Goal: Task Accomplishment & Management: Complete application form

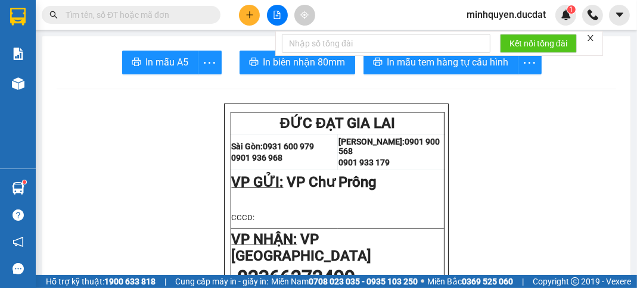
click at [253, 13] on icon "plus" at bounding box center [249, 15] width 8 height 8
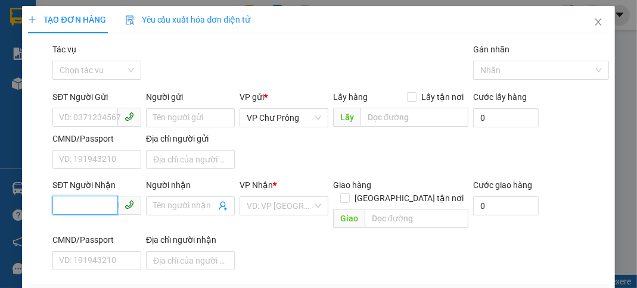
click at [73, 202] on input "SĐT Người Nhận" at bounding box center [85, 205] width 66 height 19
type input "0935821377"
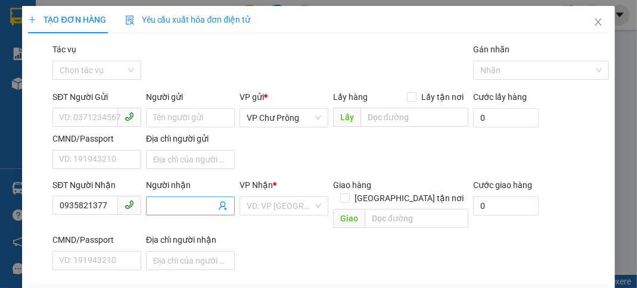
click at [189, 211] on input "Người nhận" at bounding box center [184, 206] width 63 height 13
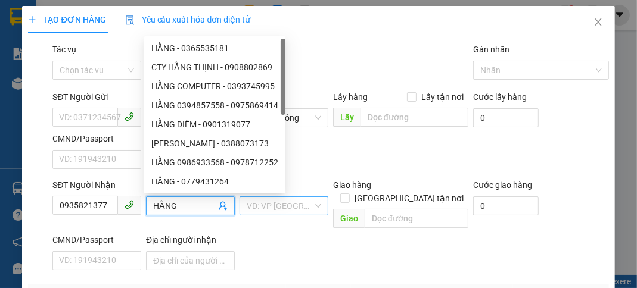
type input "HẰNG"
click at [287, 204] on input "search" at bounding box center [280, 206] width 66 height 18
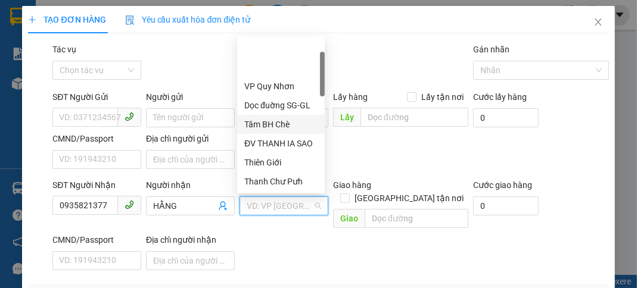
scroll to position [143, 0]
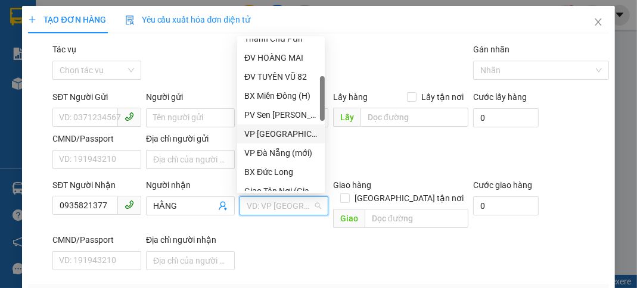
click at [290, 136] on div "VP [GEOGRAPHIC_DATA]" at bounding box center [280, 133] width 73 height 13
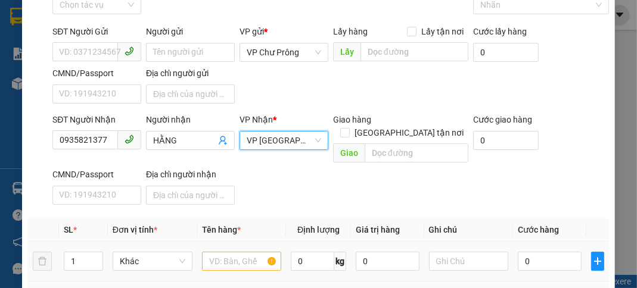
scroll to position [142, 0]
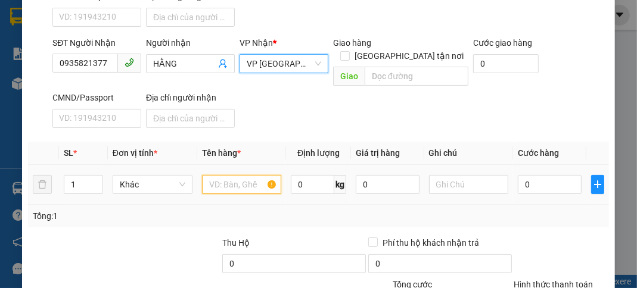
click at [236, 175] on input "text" at bounding box center [242, 184] width 80 height 19
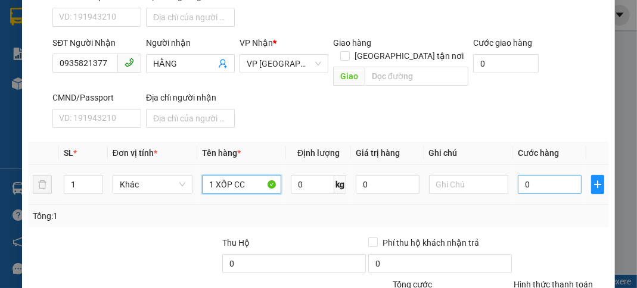
type input "1 XỐP CC"
click at [547, 175] on input "0" at bounding box center [549, 184] width 63 height 19
type input "5"
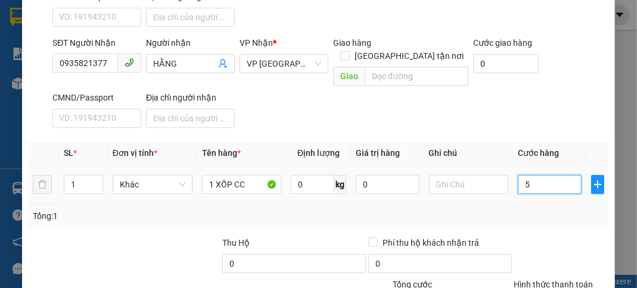
type input "50"
type input "500"
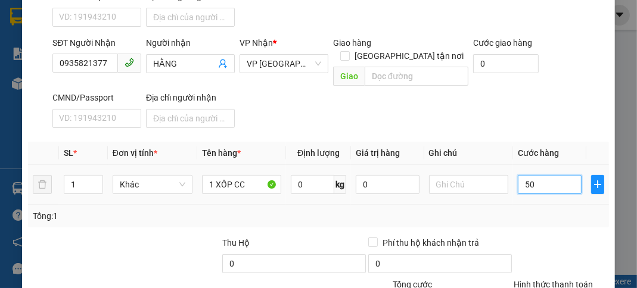
type input "500"
type input "5.000"
type input "50.000"
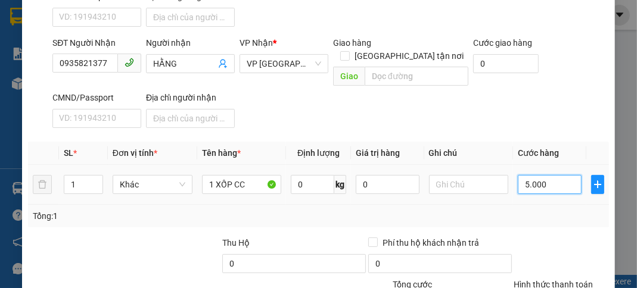
type input "50.000"
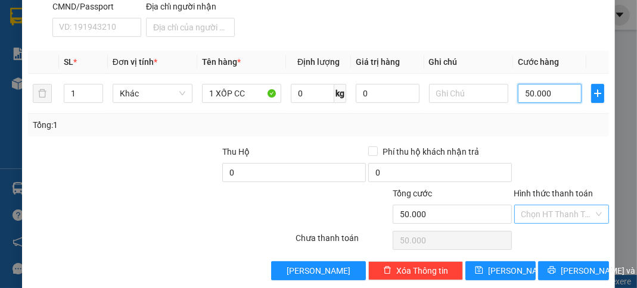
type input "50.000"
click at [543, 206] on input "Hình thức thanh toán" at bounding box center [557, 215] width 72 height 18
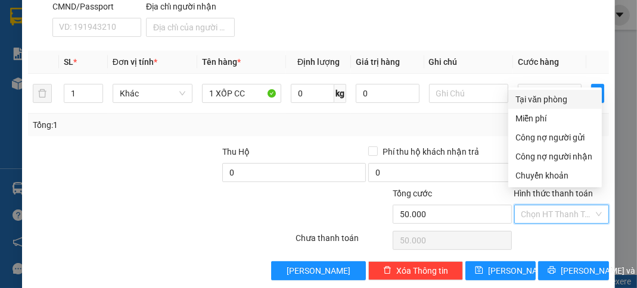
click at [547, 106] on div "Tại văn phòng" at bounding box center [555, 99] width 94 height 19
type input "0"
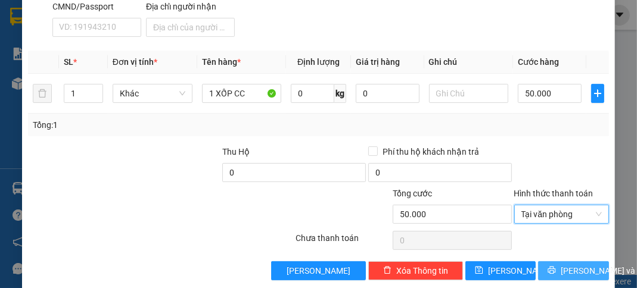
click at [580, 264] on span "[PERSON_NAME] và In" at bounding box center [602, 270] width 83 height 13
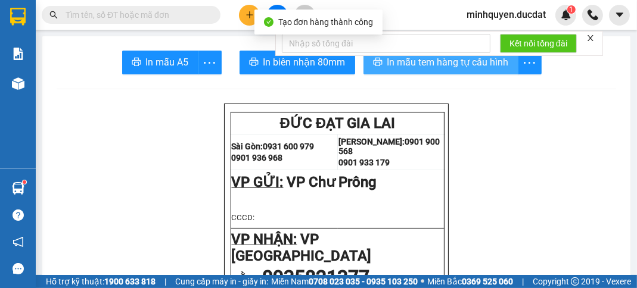
click at [465, 68] on span "In mẫu tem hàng tự cấu hình" at bounding box center [448, 62] width 122 height 15
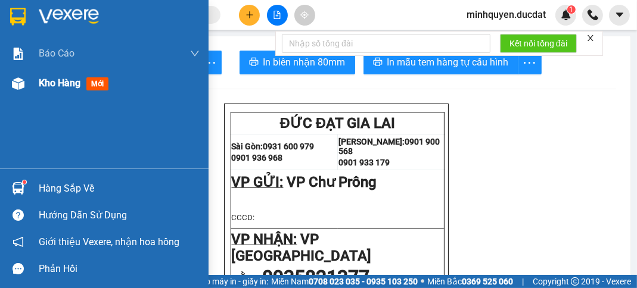
click at [51, 89] on span "Kho hàng" at bounding box center [60, 82] width 42 height 11
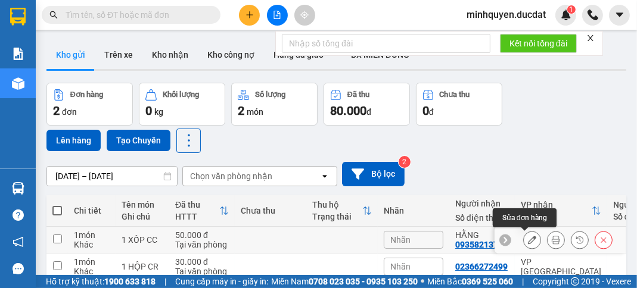
click at [528, 241] on icon at bounding box center [532, 240] width 8 height 8
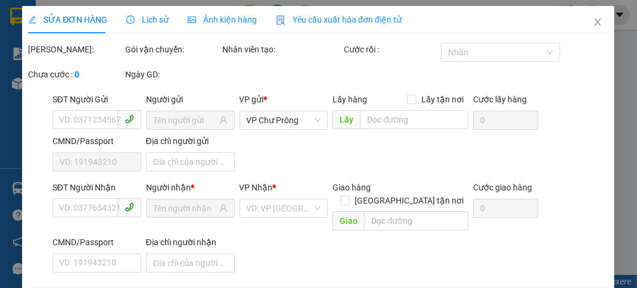
type input "0935821377"
type input "0"
type input "50.000"
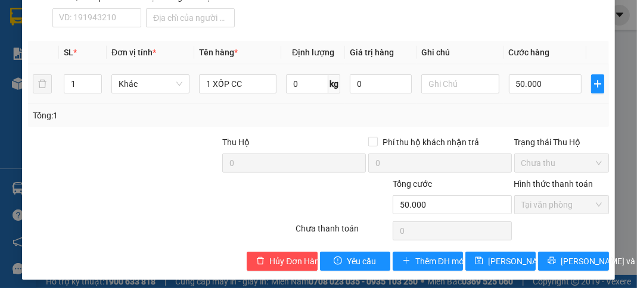
scroll to position [262, 0]
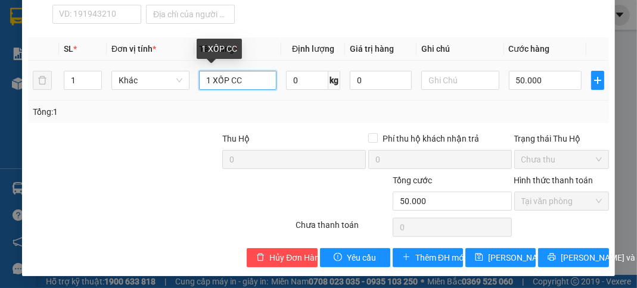
click at [253, 74] on input "1 XỐP CC" at bounding box center [238, 80] width 78 height 19
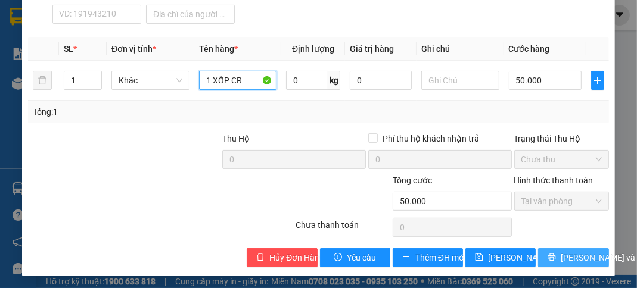
type input "1 XỐP CR"
click at [565, 251] on span "[PERSON_NAME] và In" at bounding box center [602, 257] width 83 height 13
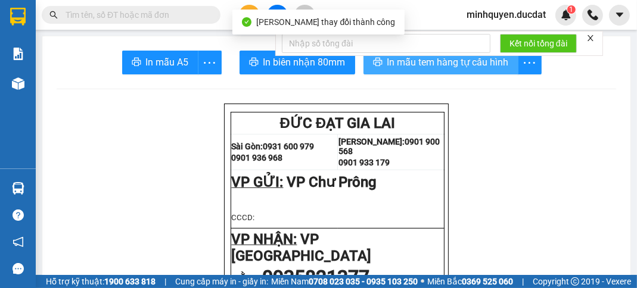
click at [477, 73] on button "In mẫu tem hàng tự cấu hình" at bounding box center [440, 63] width 155 height 24
